Goal: Transaction & Acquisition: Purchase product/service

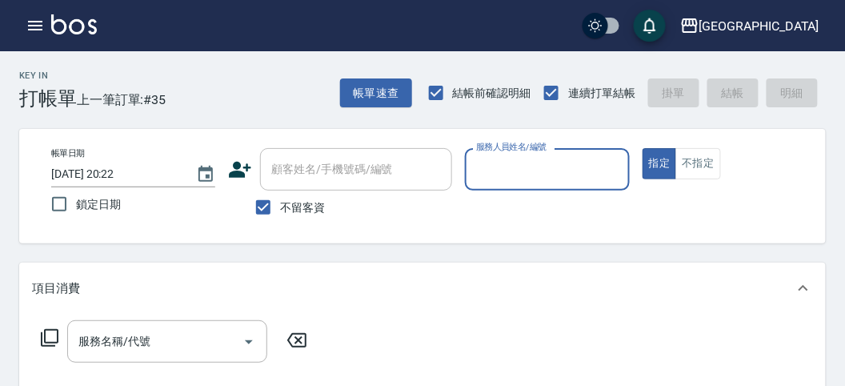
click at [571, 172] on input "服務人員姓名/編號" at bounding box center [547, 169] width 150 height 28
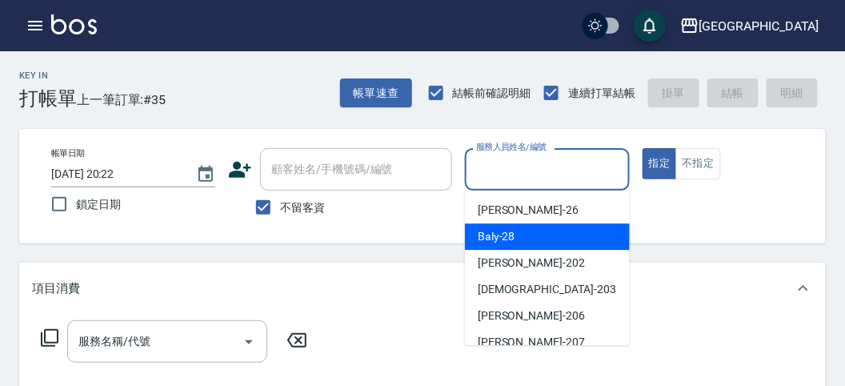
click at [548, 243] on div "Baly -28" at bounding box center [547, 236] width 165 height 26
type input "Baly-28"
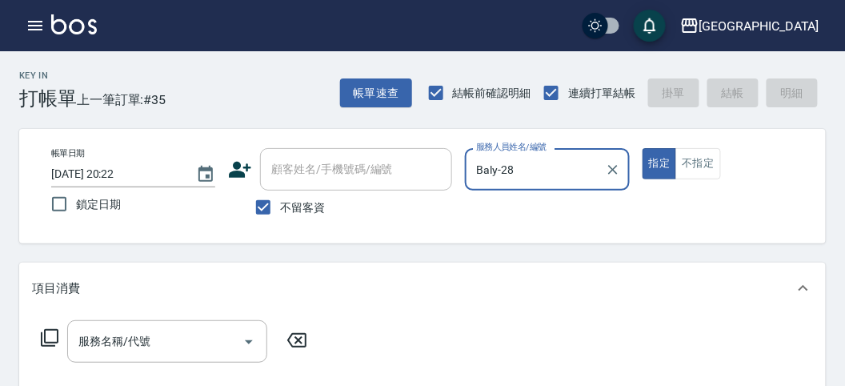
click at [50, 329] on icon at bounding box center [50, 338] width 18 height 18
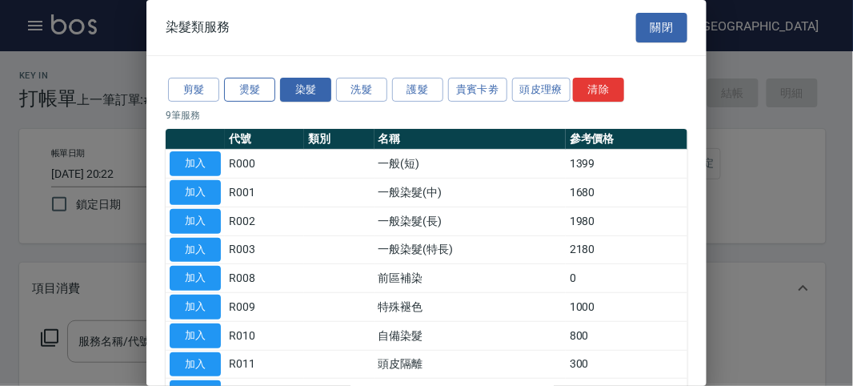
click at [254, 89] on button "燙髮" at bounding box center [249, 90] width 51 height 25
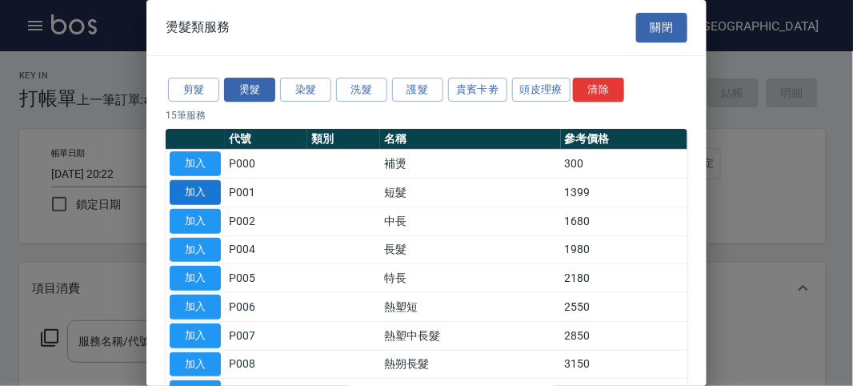
click at [185, 199] on button "加入" at bounding box center [195, 192] width 51 height 25
type input "短髮(P001)"
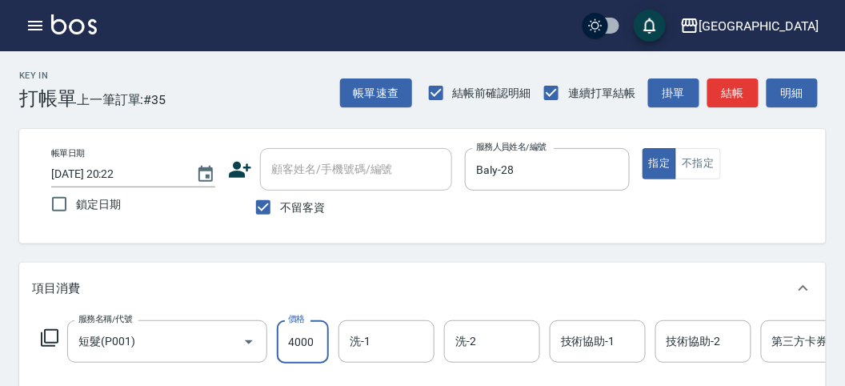
type input "4000"
click at [50, 333] on icon at bounding box center [49, 337] width 19 height 19
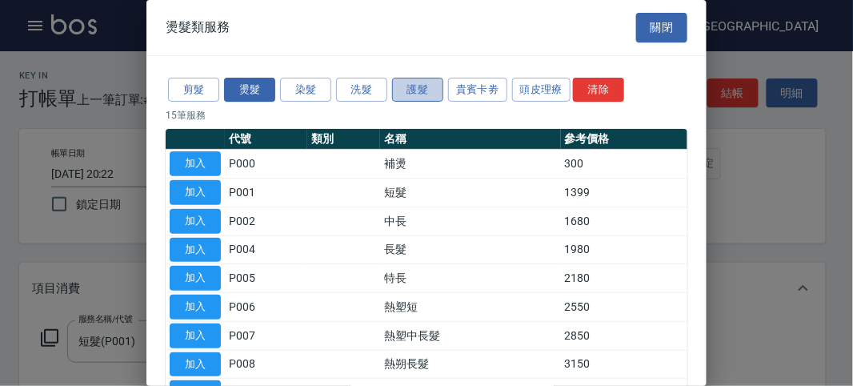
click at [413, 92] on button "護髮" at bounding box center [417, 90] width 51 height 25
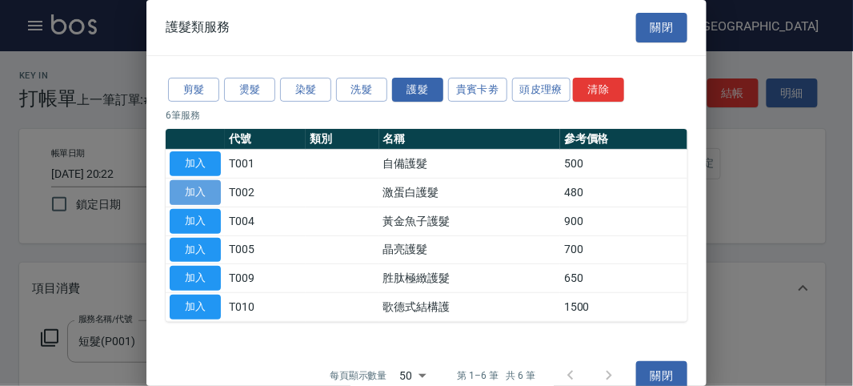
click at [195, 197] on button "加入" at bounding box center [195, 192] width 51 height 25
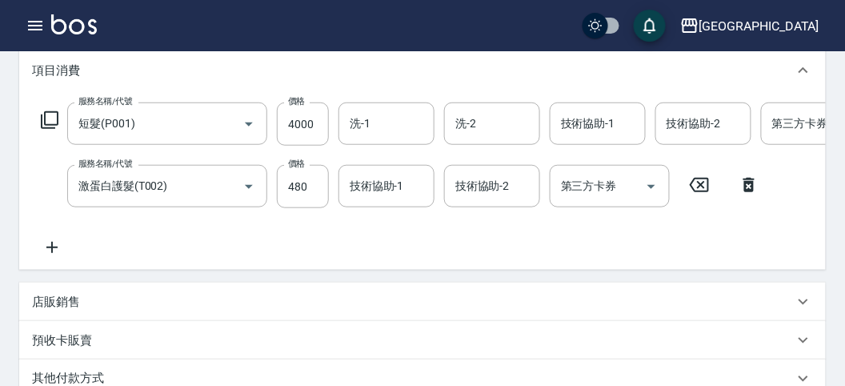
scroll to position [484, 0]
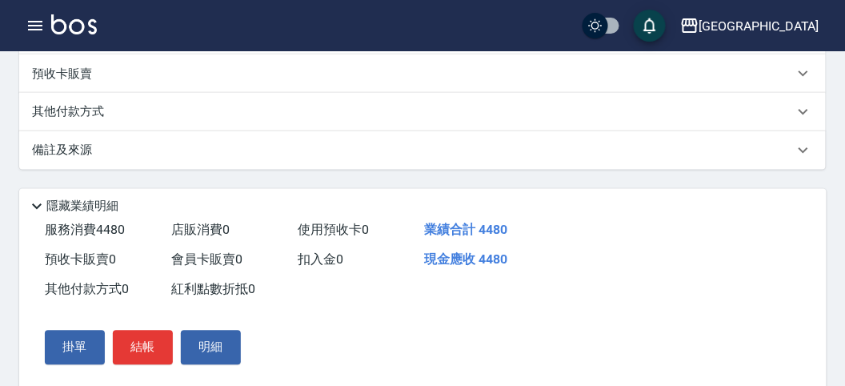
click at [67, 118] on p "其他付款方式" at bounding box center [72, 112] width 80 height 18
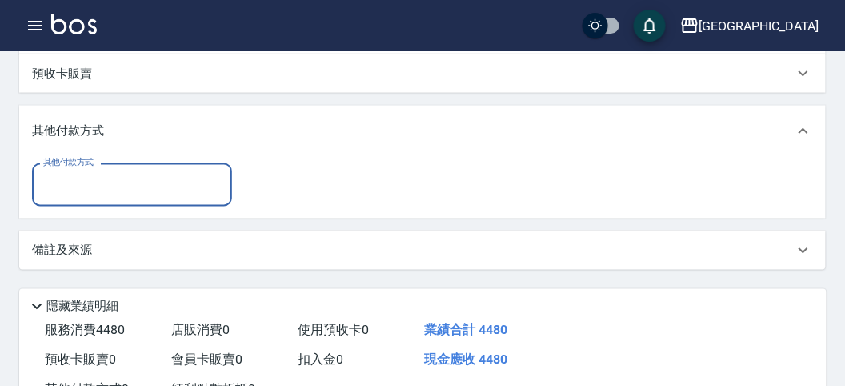
scroll to position [0, 0]
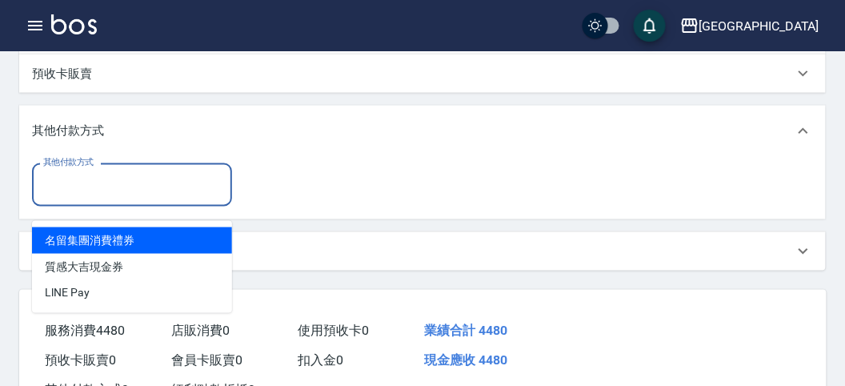
click at [82, 199] on input "其他付款方式" at bounding box center [132, 185] width 186 height 28
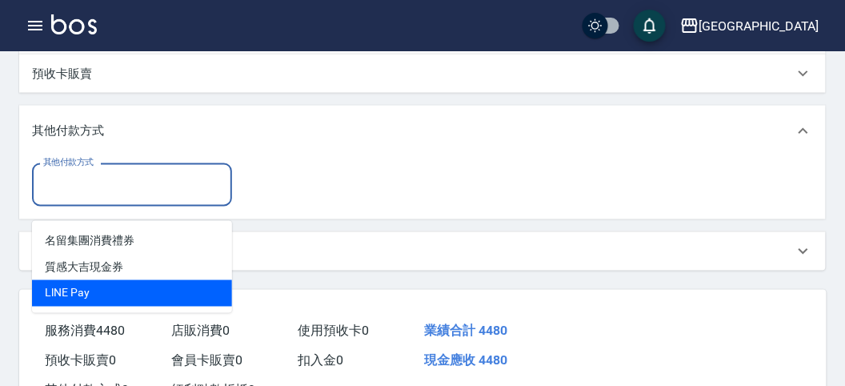
click at [97, 290] on span "LlNE Pay" at bounding box center [132, 293] width 200 height 26
type input "LlNE Pay"
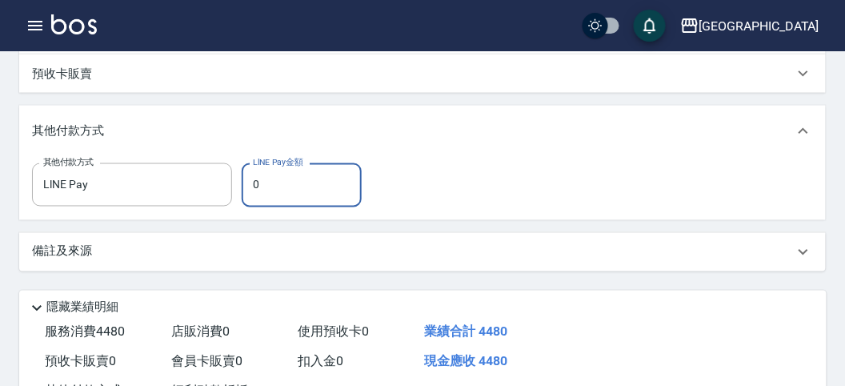
click at [274, 191] on input "0" at bounding box center [302, 184] width 120 height 43
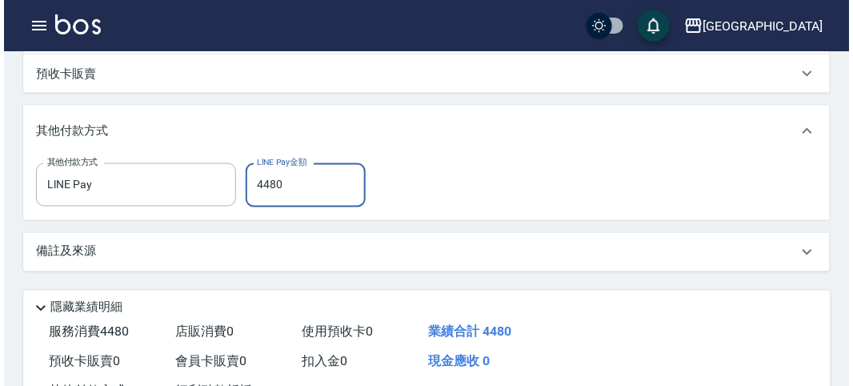
scroll to position [647, 0]
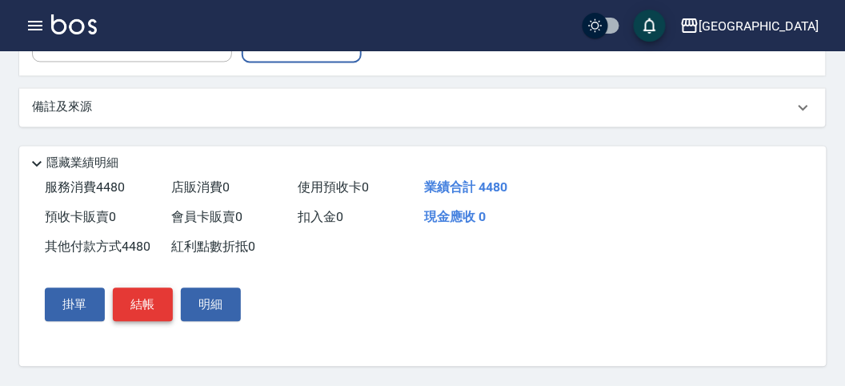
type input "4480"
click at [159, 315] on button "結帳" at bounding box center [143, 305] width 60 height 34
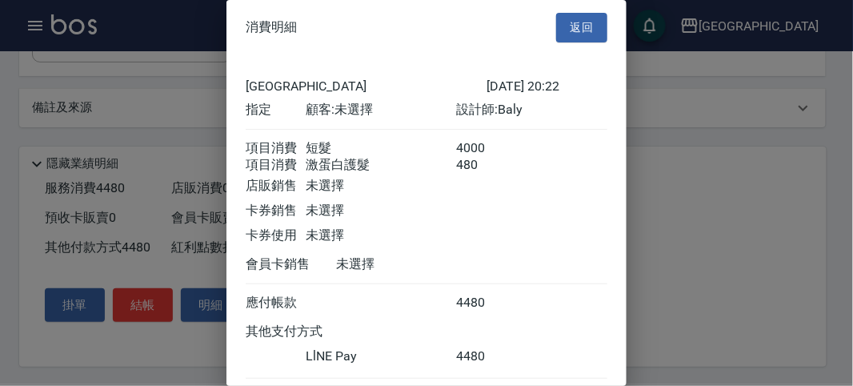
scroll to position [104, 0]
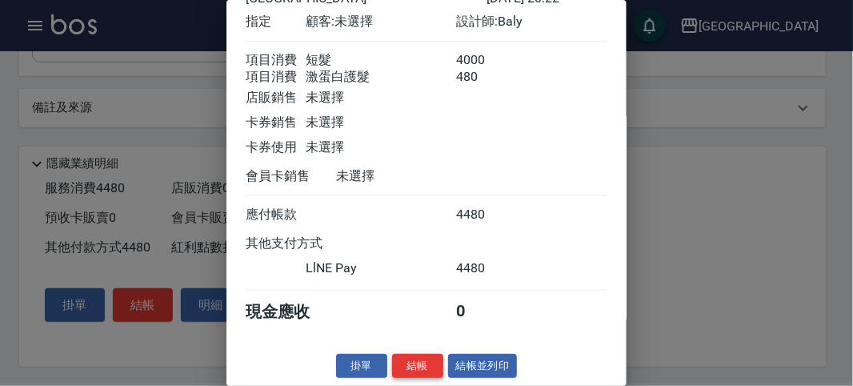
click at [412, 365] on button "結帳" at bounding box center [417, 366] width 51 height 25
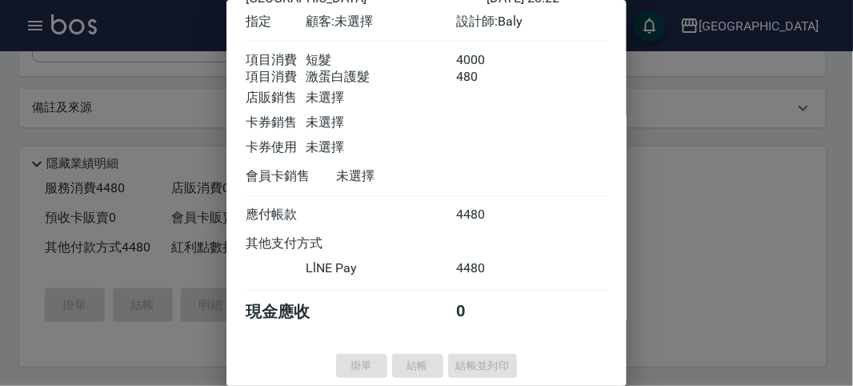
type input "[DATE] 20:56"
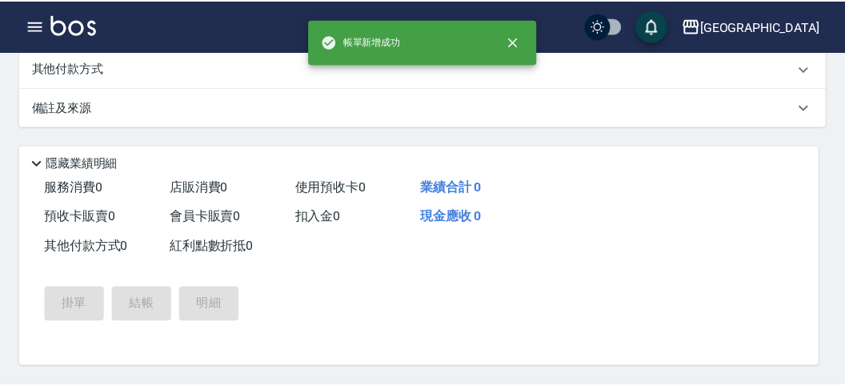
scroll to position [0, 0]
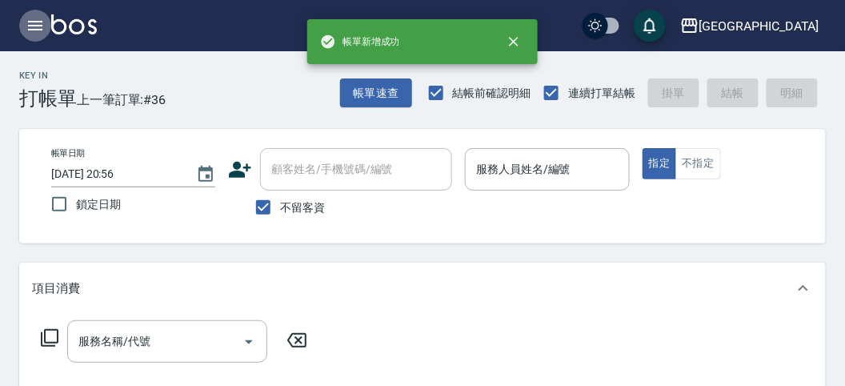
click at [33, 26] on icon "button" at bounding box center [35, 26] width 14 height 10
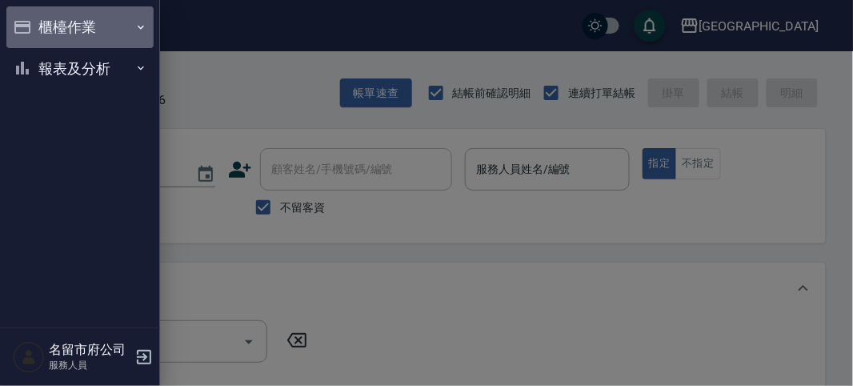
click at [66, 20] on button "櫃檯作業" at bounding box center [79, 27] width 147 height 42
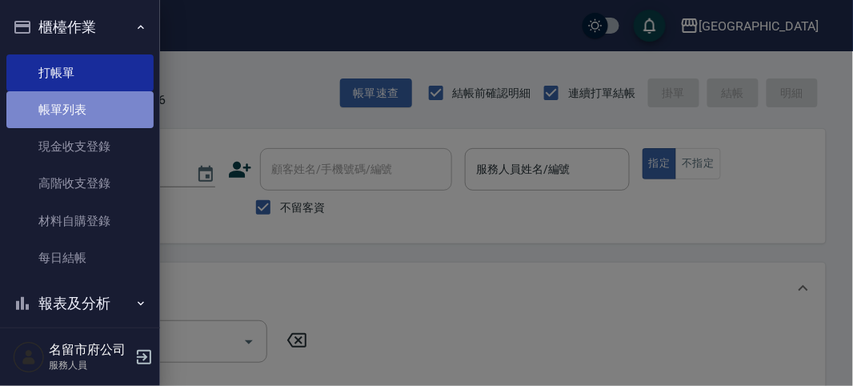
click at [86, 118] on link "帳單列表" at bounding box center [79, 109] width 147 height 37
click at [68, 112] on link "帳單列表" at bounding box center [79, 109] width 147 height 37
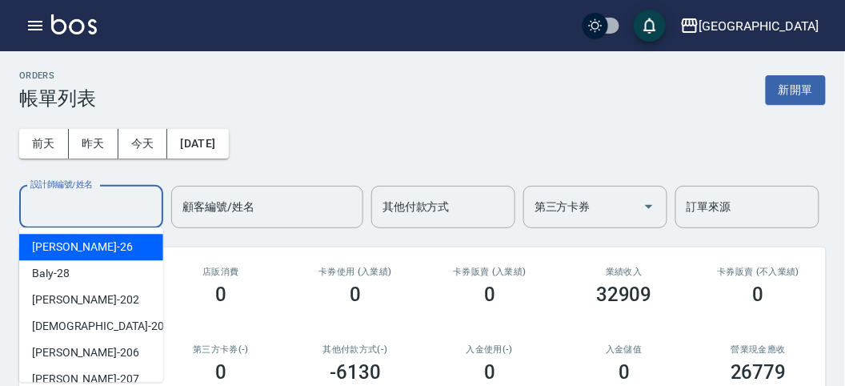
click at [92, 210] on input "設計師編號/姓名" at bounding box center [91, 207] width 130 height 28
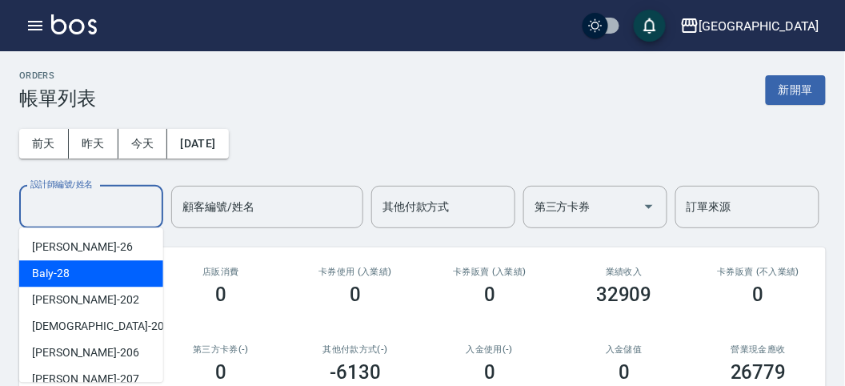
click at [90, 271] on div "Baly -28" at bounding box center [91, 273] width 144 height 26
type input "Baly-28"
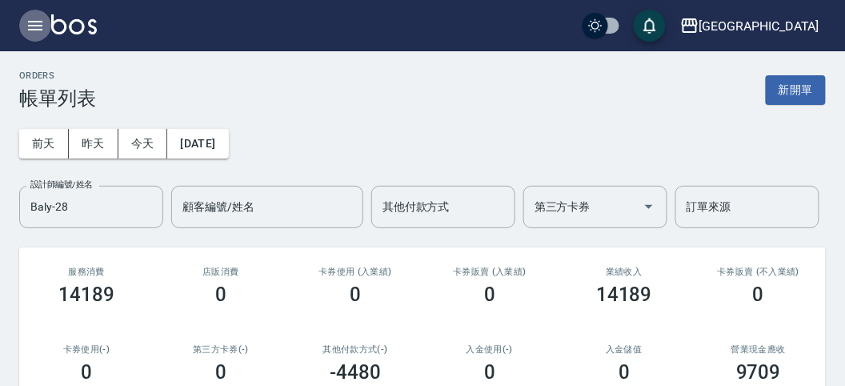
click at [40, 26] on icon "button" at bounding box center [35, 26] width 14 height 10
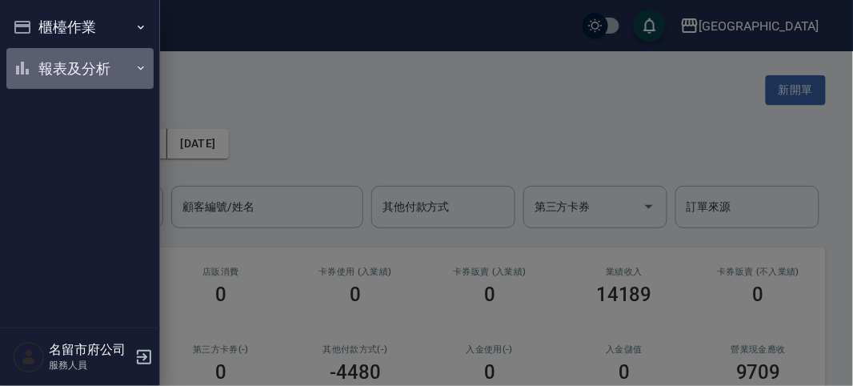
click at [41, 66] on button "報表及分析" at bounding box center [79, 69] width 147 height 42
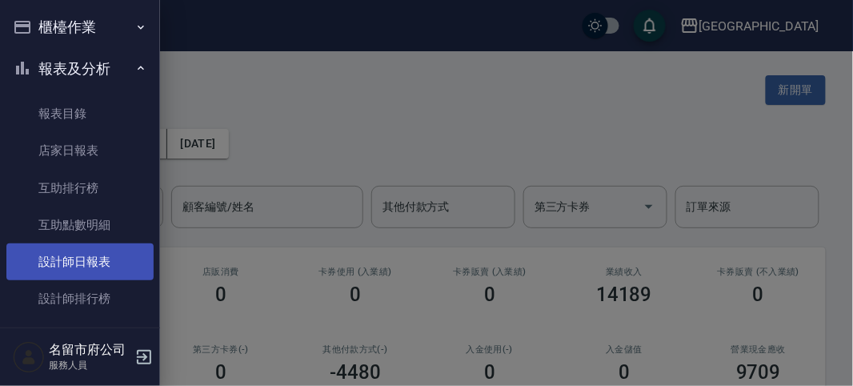
click at [81, 265] on link "設計師日報表" at bounding box center [79, 261] width 147 height 37
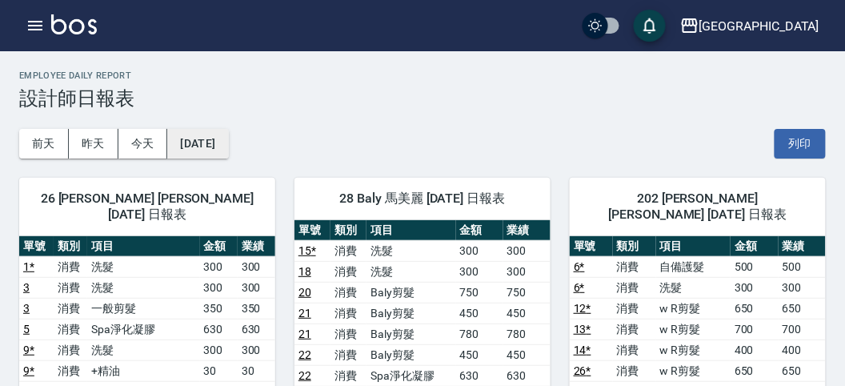
click at [196, 141] on button "[DATE]" at bounding box center [197, 144] width 61 height 30
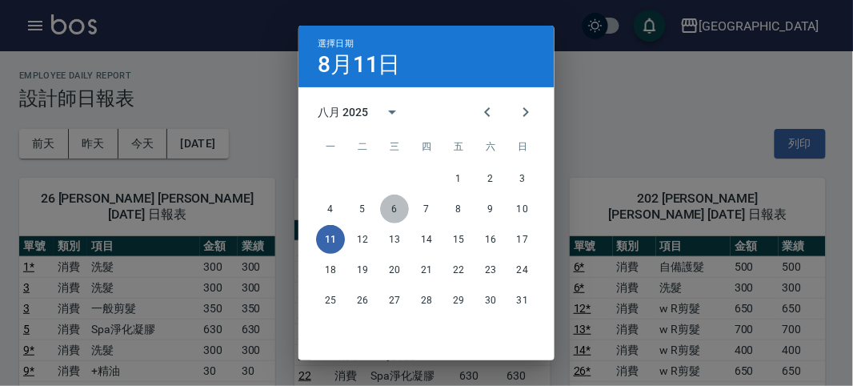
click at [385, 211] on button "6" at bounding box center [394, 209] width 29 height 29
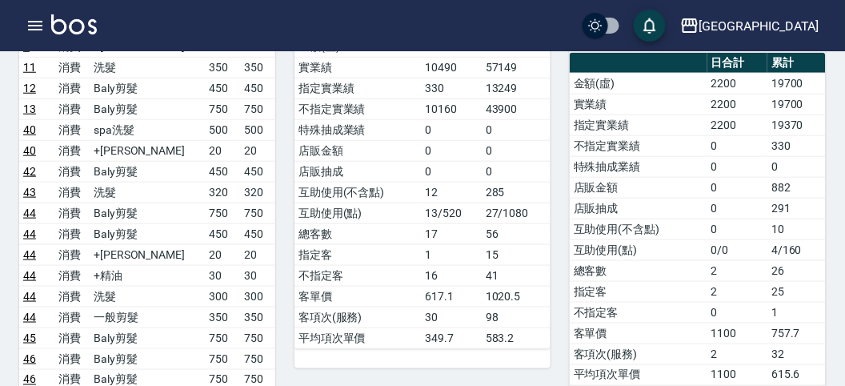
scroll to position [178, 0]
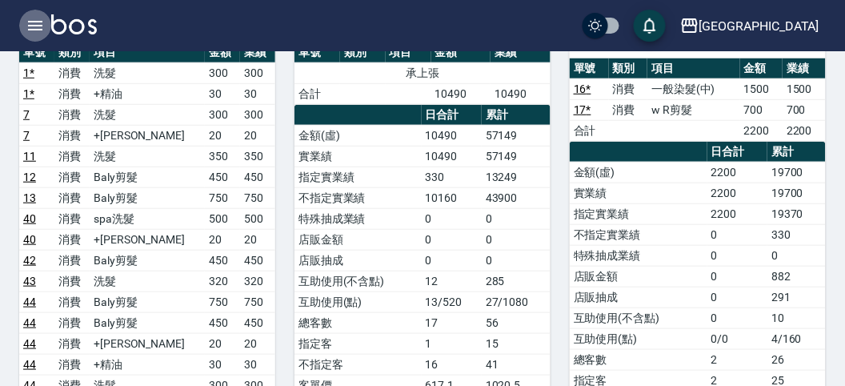
click at [34, 22] on icon "button" at bounding box center [35, 26] width 14 height 10
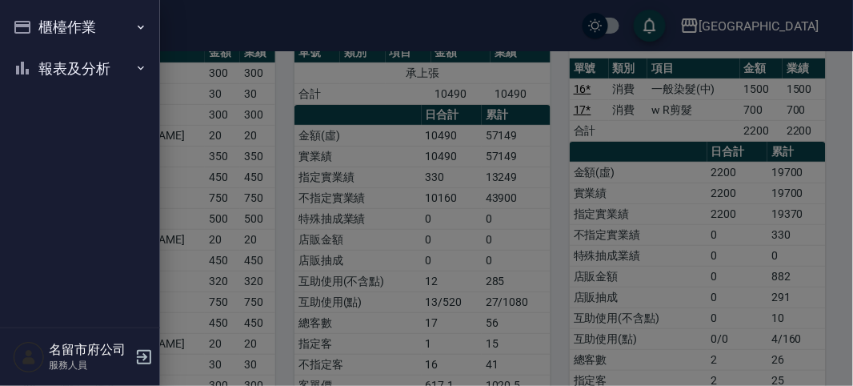
click at [34, 22] on div "櫃檯作業 打帳單 帳單列表 現金收支登錄 高階收支登錄 材料自購登錄 每日結帳 報表及分析 報表目錄 店家日報表 互助排行榜 互助點數明細 設計師日報表 設計…" at bounding box center [80, 193] width 160 height 386
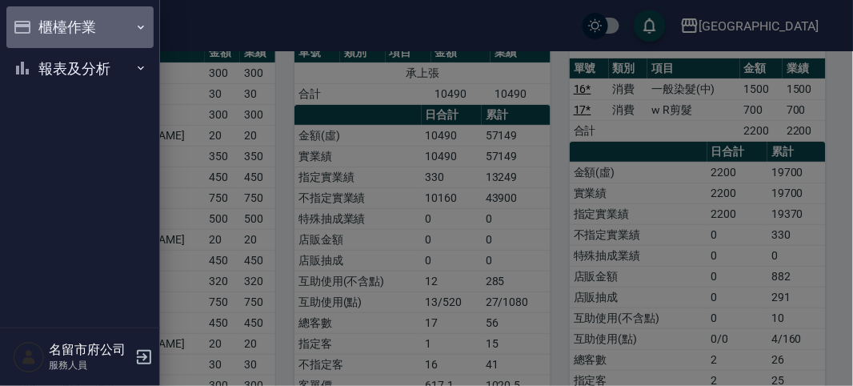
click at [37, 25] on button "櫃檯作業" at bounding box center [79, 27] width 147 height 42
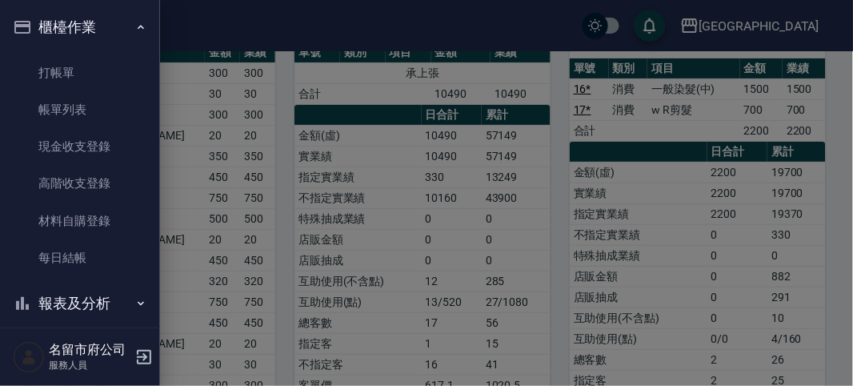
click at [214, 107] on div at bounding box center [426, 193] width 853 height 386
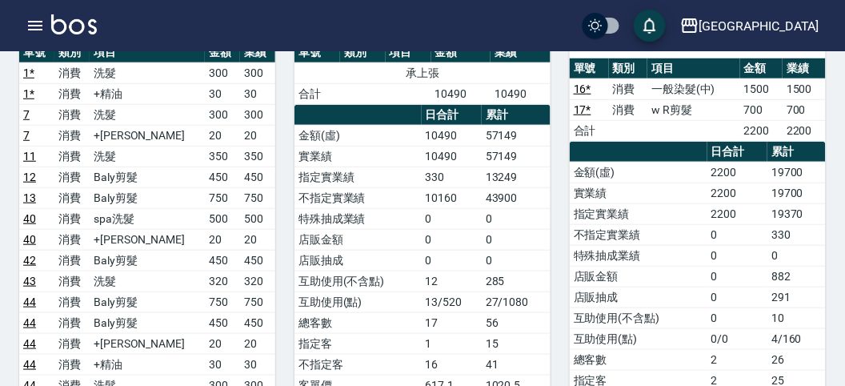
scroll to position [0, 0]
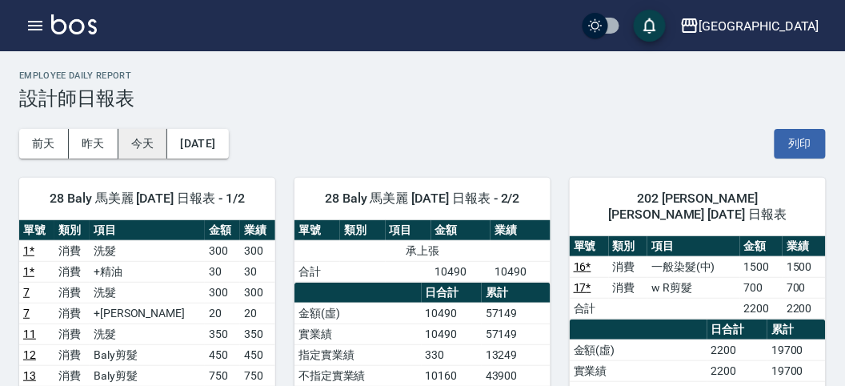
click at [161, 143] on button "今天" at bounding box center [143, 144] width 50 height 30
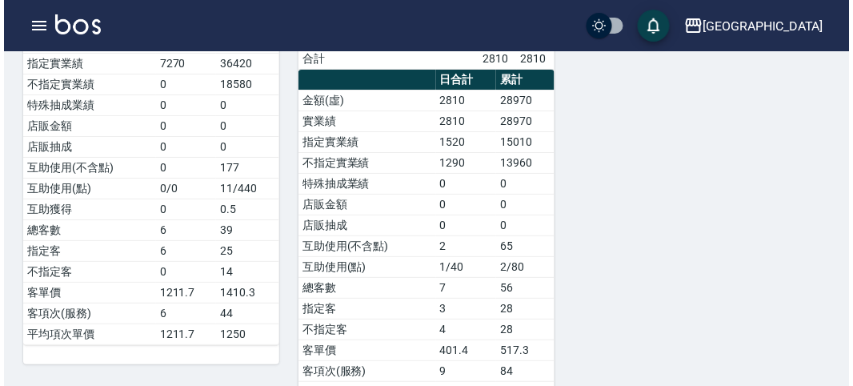
scroll to position [556, 0]
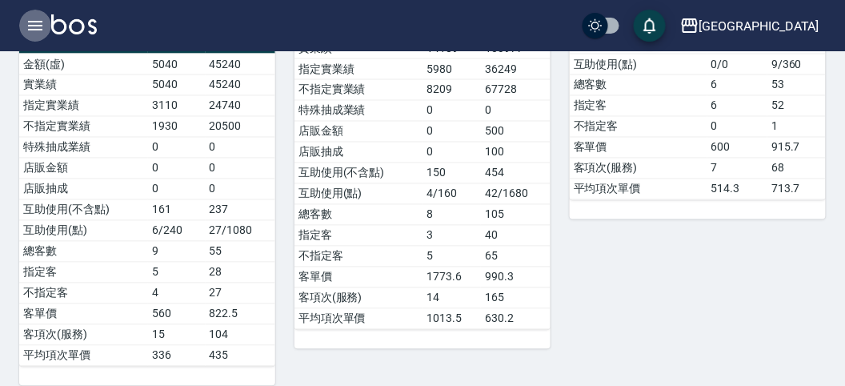
click at [34, 29] on icon "button" at bounding box center [35, 26] width 14 height 10
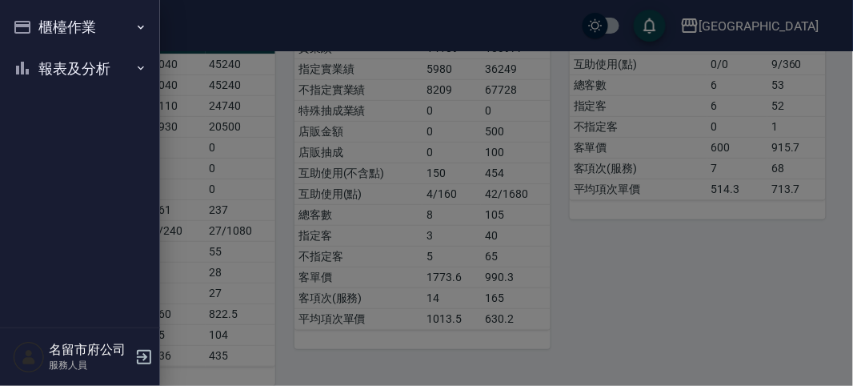
click at [34, 29] on div "櫃檯作業 打帳單 帳單列表 現金收支登錄 高階收支登錄 材料自購登錄 每日結帳 報表及分析 報表目錄 店家日報表 互助排行榜 互助點數明細 設計師日報表 設計…" at bounding box center [80, 193] width 160 height 386
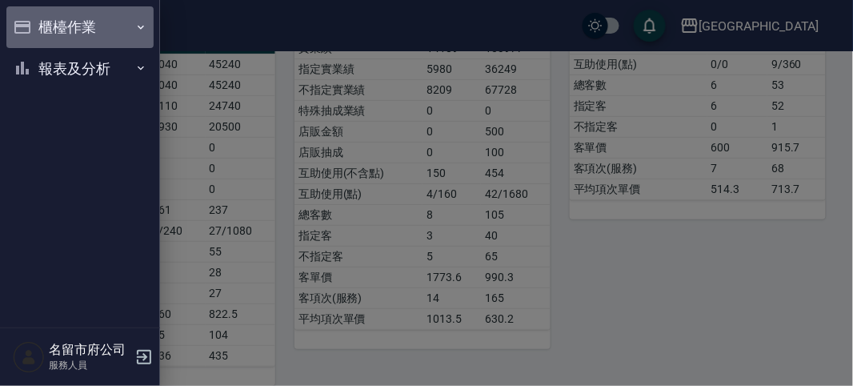
click at [90, 36] on button "櫃檯作業" at bounding box center [79, 27] width 147 height 42
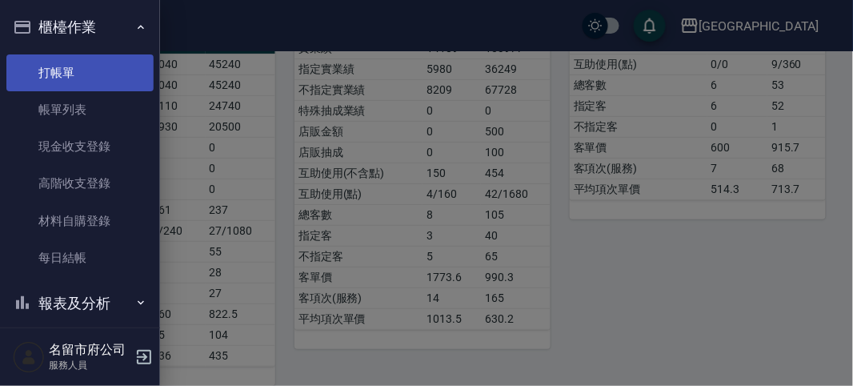
click at [97, 74] on link "打帳單" at bounding box center [79, 72] width 147 height 37
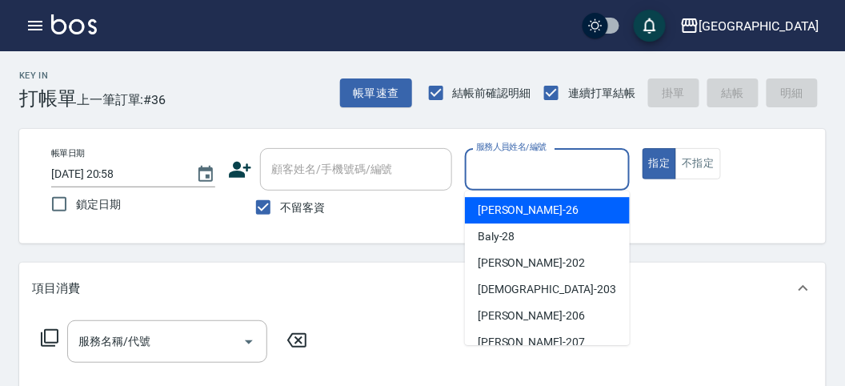
click at [526, 167] on input "服務人員姓名/編號" at bounding box center [547, 169] width 150 height 28
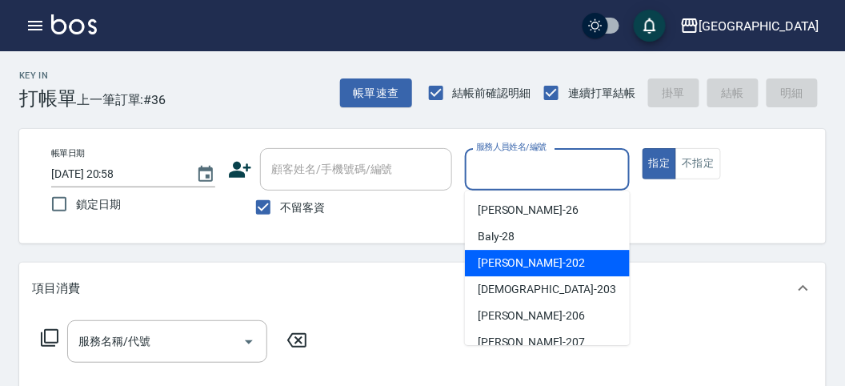
click at [532, 267] on div "[PERSON_NAME] -202" at bounding box center [547, 263] width 165 height 26
type input "[PERSON_NAME]-202"
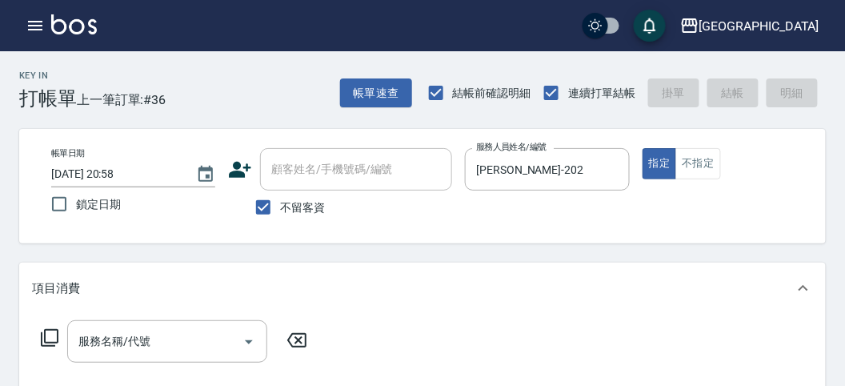
click at [57, 339] on icon at bounding box center [50, 338] width 18 height 18
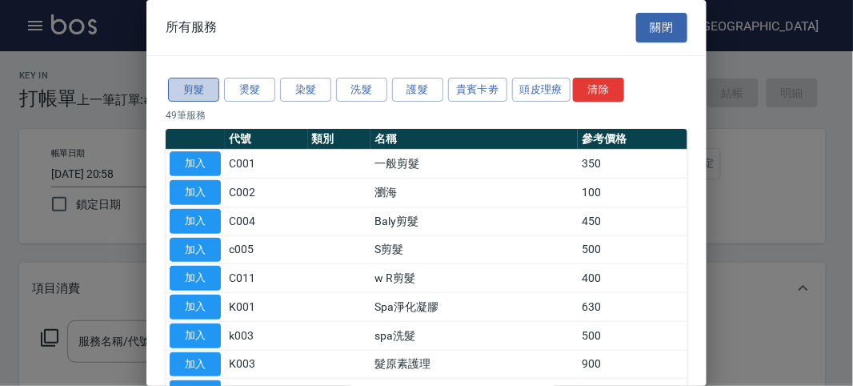
click at [191, 94] on button "剪髮" at bounding box center [193, 90] width 51 height 25
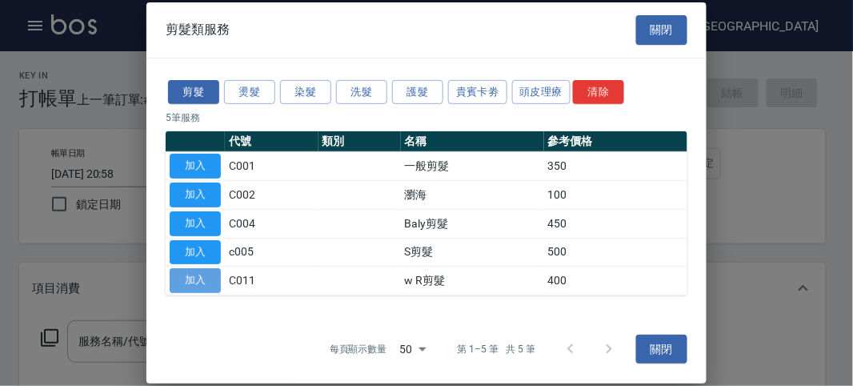
click at [206, 277] on button "加入" at bounding box center [195, 280] width 51 height 25
type input "w R剪髮(C011)"
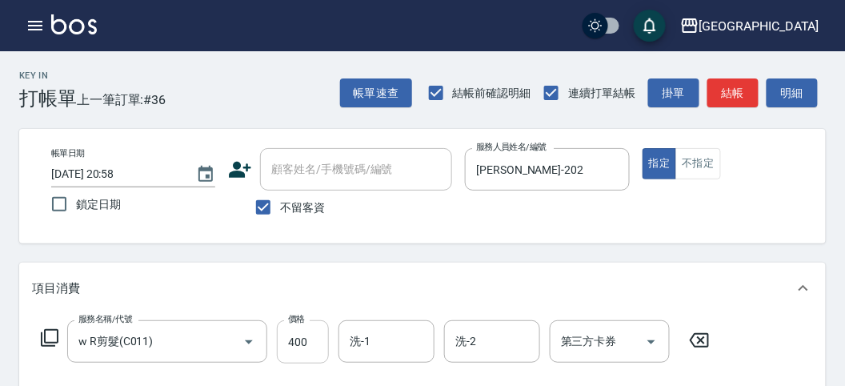
click at [303, 343] on input "400" at bounding box center [303, 341] width 52 height 43
type input "700"
click at [719, 86] on button "結帳" at bounding box center [733, 93] width 51 height 30
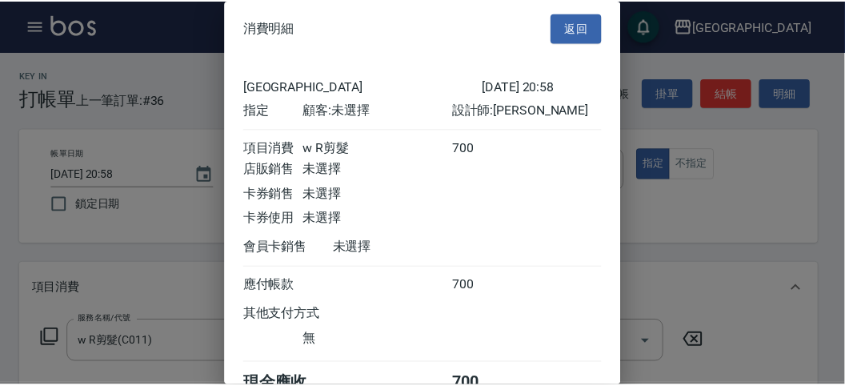
scroll to position [89, 0]
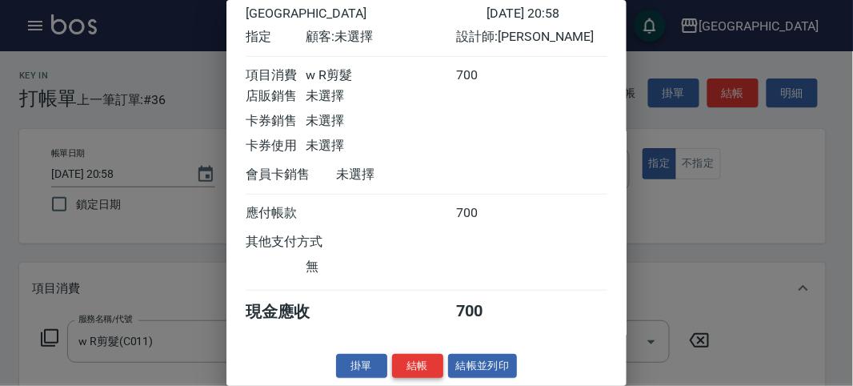
click at [418, 357] on button "結帳" at bounding box center [417, 366] width 51 height 25
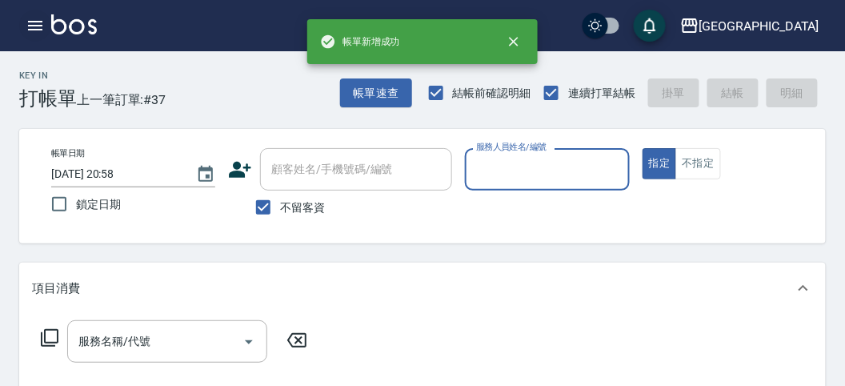
click at [32, 23] on icon "button" at bounding box center [35, 25] width 19 height 19
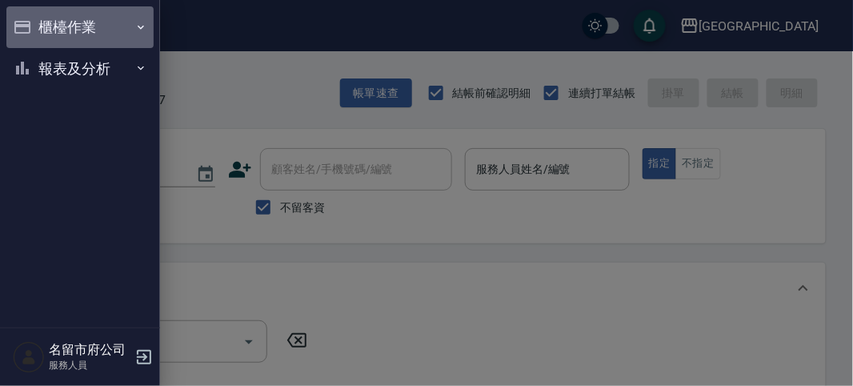
click at [38, 21] on button "櫃檯作業" at bounding box center [79, 27] width 147 height 42
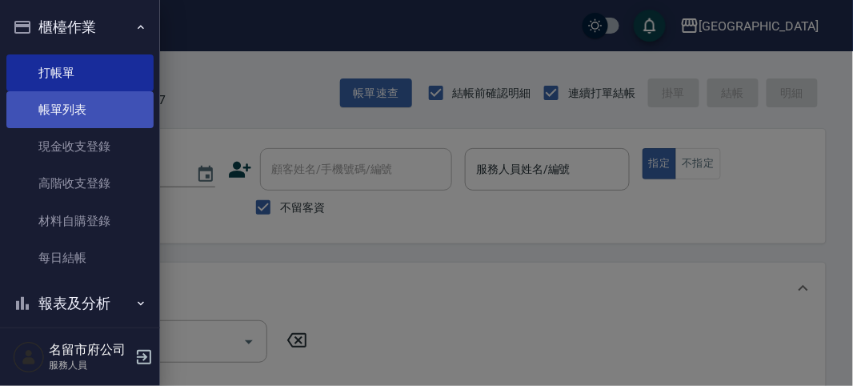
click at [74, 100] on link "帳單列表" at bounding box center [79, 109] width 147 height 37
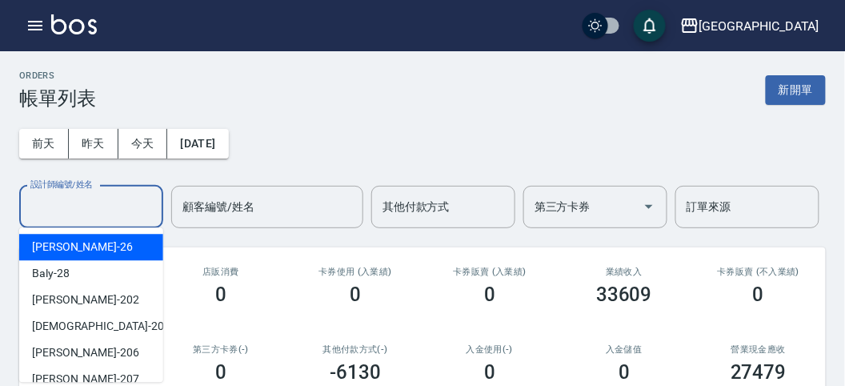
click at [94, 211] on input "設計師編號/姓名" at bounding box center [91, 207] width 130 height 28
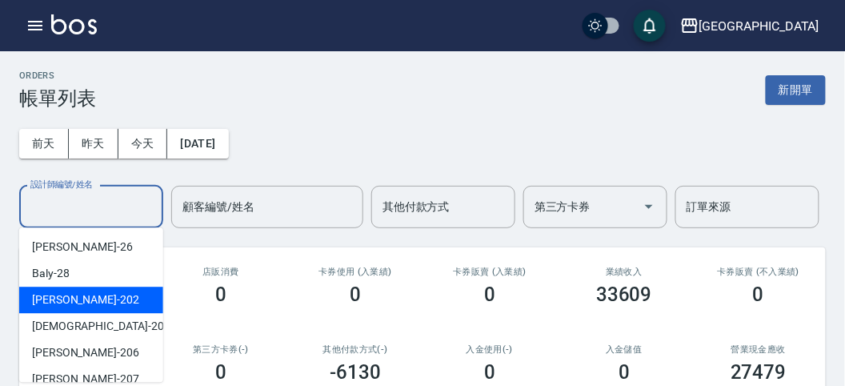
click at [86, 292] on div "[PERSON_NAME] -202" at bounding box center [91, 300] width 144 height 26
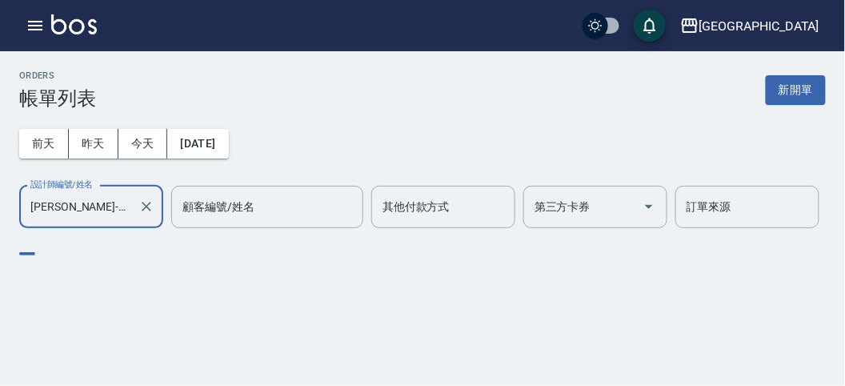
type input "[PERSON_NAME]-202"
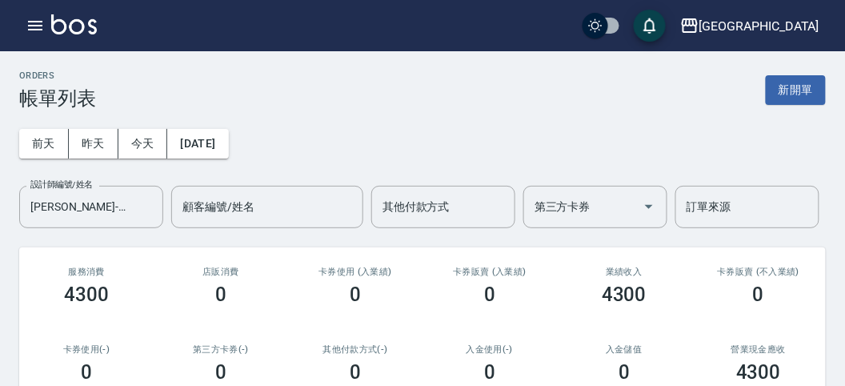
click at [550, 128] on div "[DATE] [DATE] [DATE] [DATE] 設計師編號/姓名 [PERSON_NAME]-202 設計師編號/姓名 顧客編號/姓名 顧客編號/姓名…" at bounding box center [422, 169] width 807 height 118
click at [32, 26] on icon "button" at bounding box center [35, 25] width 19 height 19
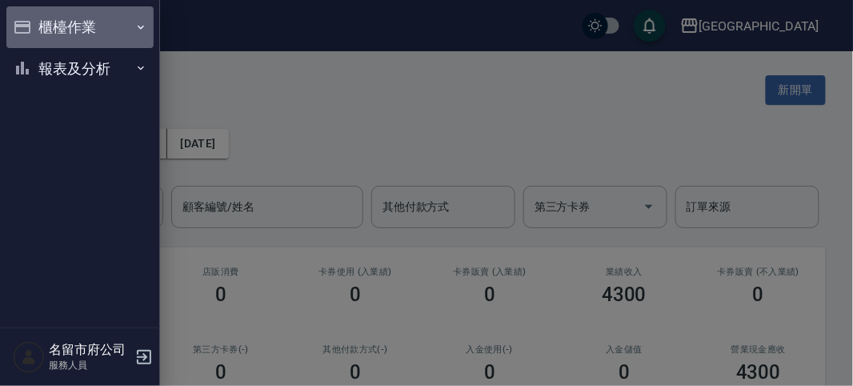
click at [41, 25] on button "櫃檯作業" at bounding box center [79, 27] width 147 height 42
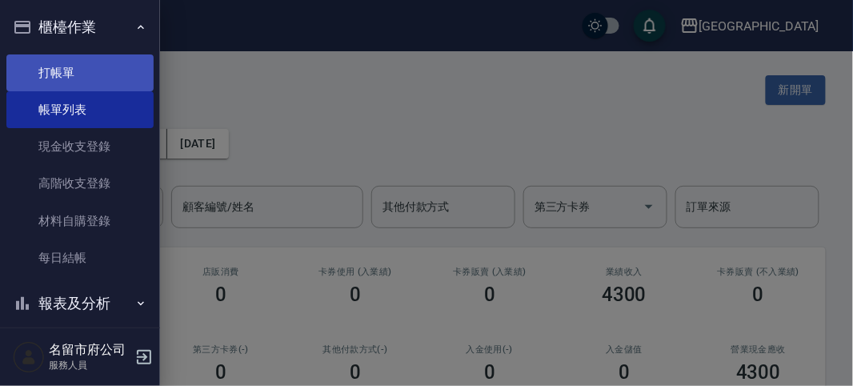
click at [82, 75] on link "打帳單" at bounding box center [79, 72] width 147 height 37
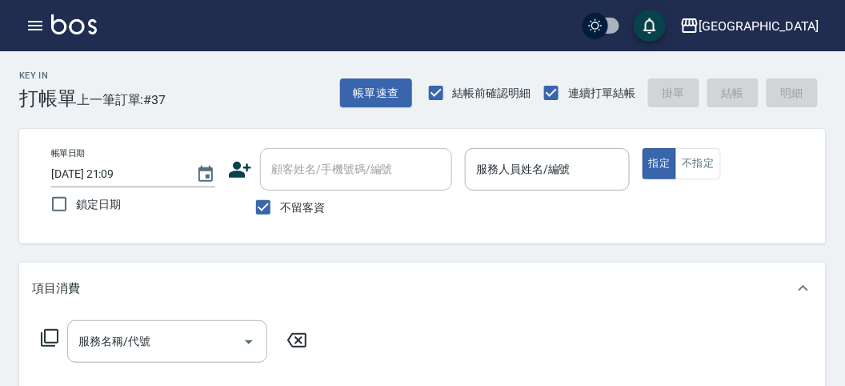
click at [299, 90] on div "Key In 打帳單 上一筆訂單:#37 帳單速查 結帳前確認明細 連續打單結帳 掛單 結帳 明細" at bounding box center [413, 80] width 826 height 58
click at [231, 97] on div "Key In 打帳單 上一筆訂單:#37 帳單速查 結帳前確認明細 連續打單結帳 掛單 結帳 明細" at bounding box center [413, 80] width 826 height 58
click at [200, 84] on div "Key In 打帳單 上一筆訂單:#37 帳單速查 結帳前確認明細 連續打單結帳 掛單 結帳 明細" at bounding box center [413, 80] width 826 height 58
click at [249, 72] on div "Key In 打帳單 上一筆訂單:#37 帳單速查 結帳前確認明細 連續打單結帳 掛單 結帳 明細" at bounding box center [413, 80] width 826 height 58
